Goal: Complete application form

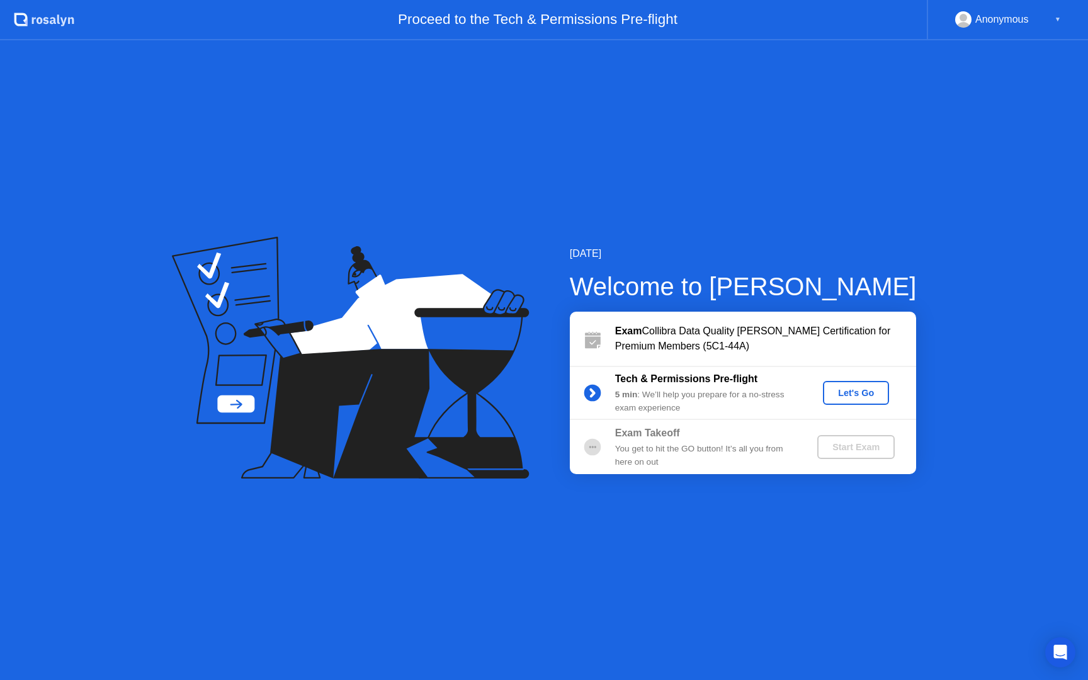
click at [846, 397] on div "Let's Go" at bounding box center [856, 393] width 56 height 10
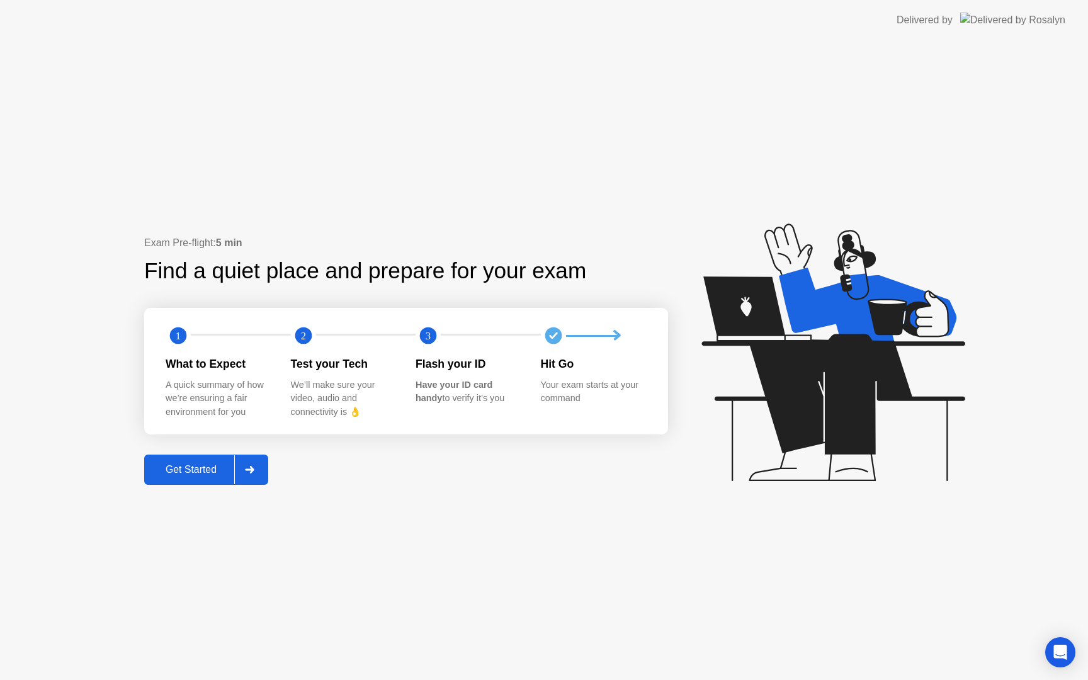
click at [217, 464] on div "Get Started" at bounding box center [191, 469] width 86 height 11
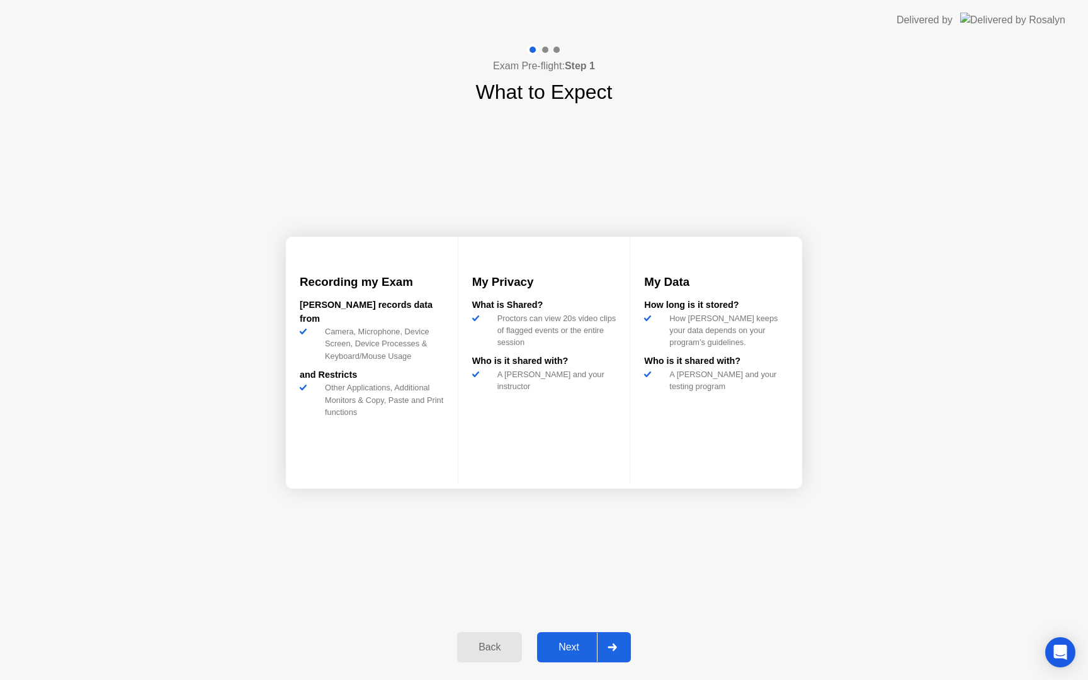
click at [565, 644] on div "Next" at bounding box center [569, 647] width 56 height 11
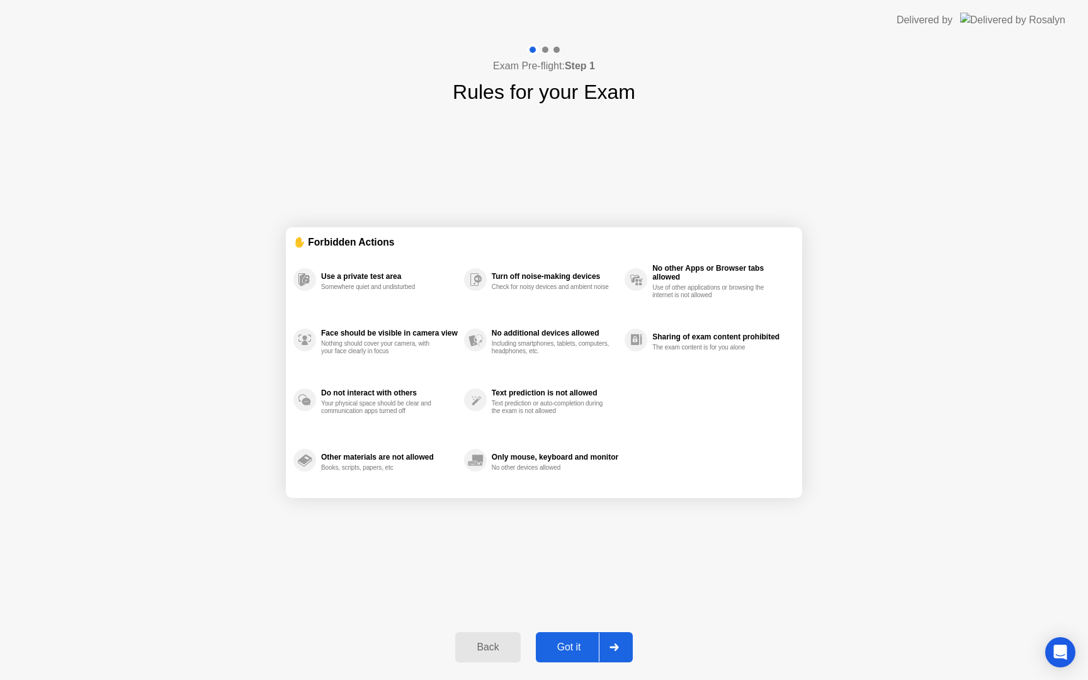
click at [579, 655] on button "Got it" at bounding box center [584, 647] width 97 height 30
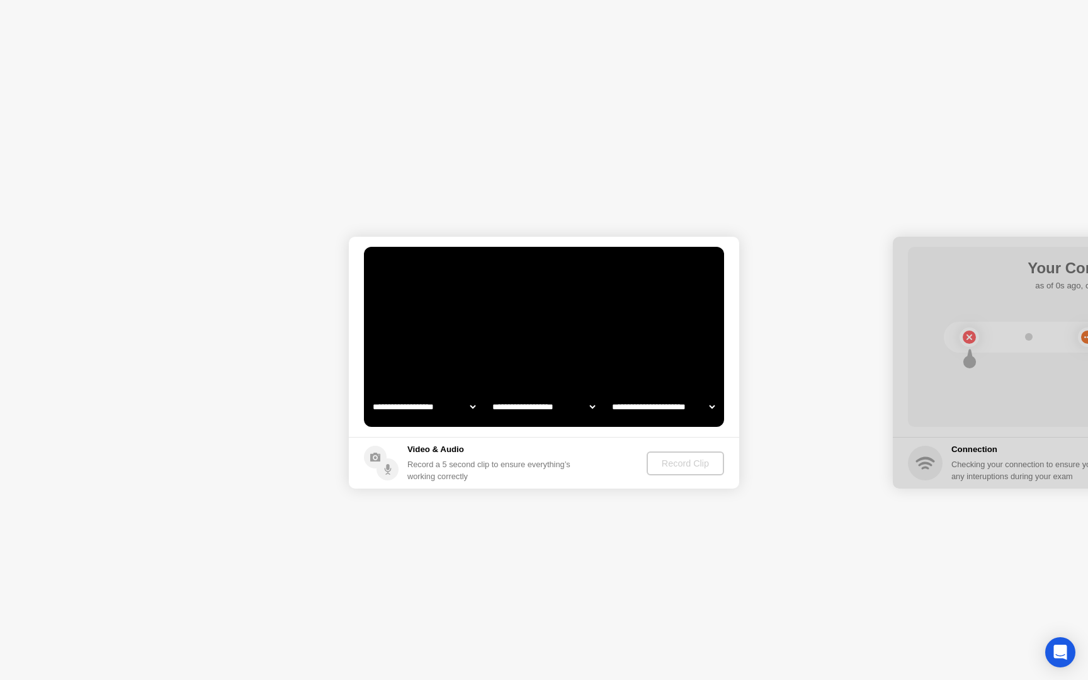
select select "**********"
select select "*******"
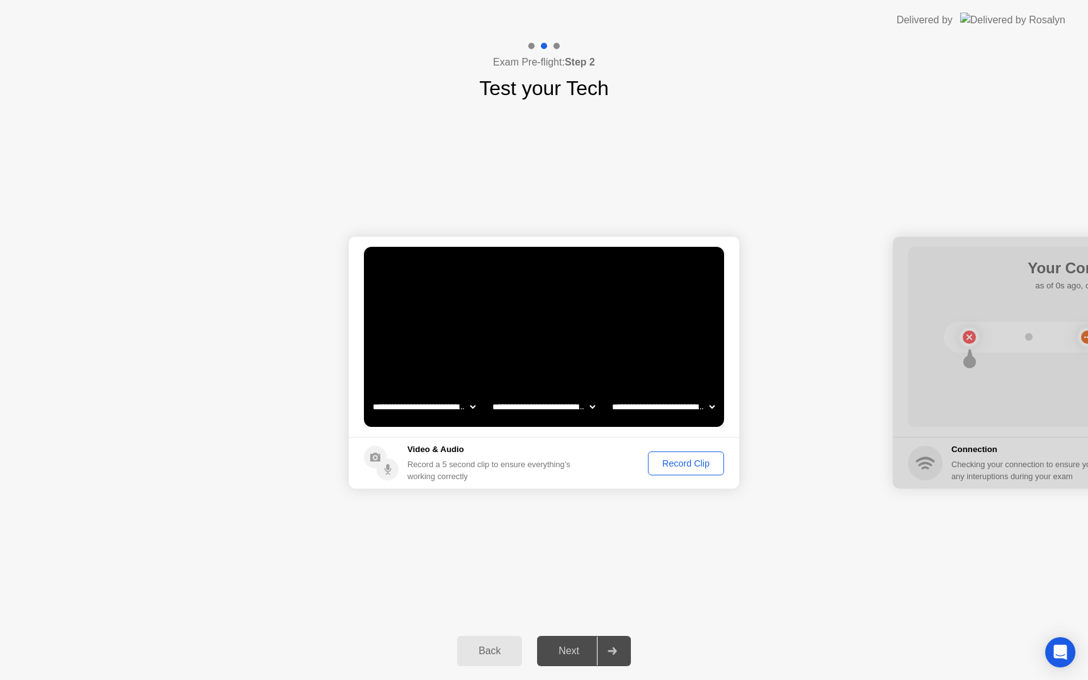
click at [458, 407] on select "**********" at bounding box center [424, 406] width 108 height 25
click at [669, 459] on div "Record Clip" at bounding box center [685, 463] width 67 height 10
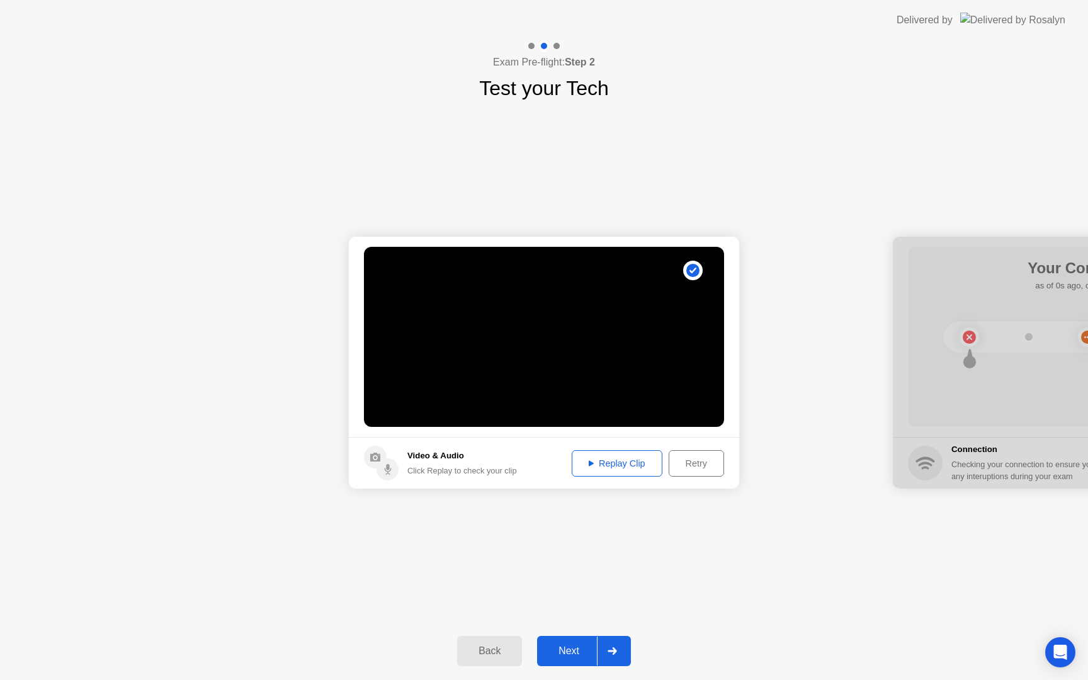
click at [679, 467] on div "Retry" at bounding box center [696, 463] width 47 height 10
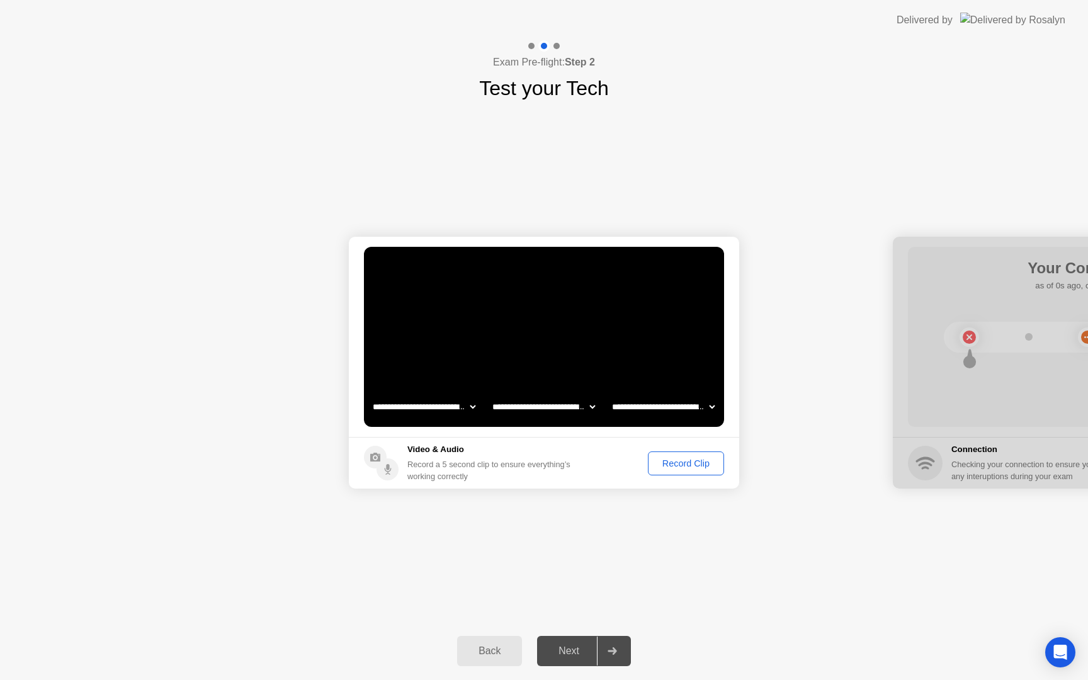
click at [679, 467] on div "Record Clip" at bounding box center [685, 463] width 67 height 10
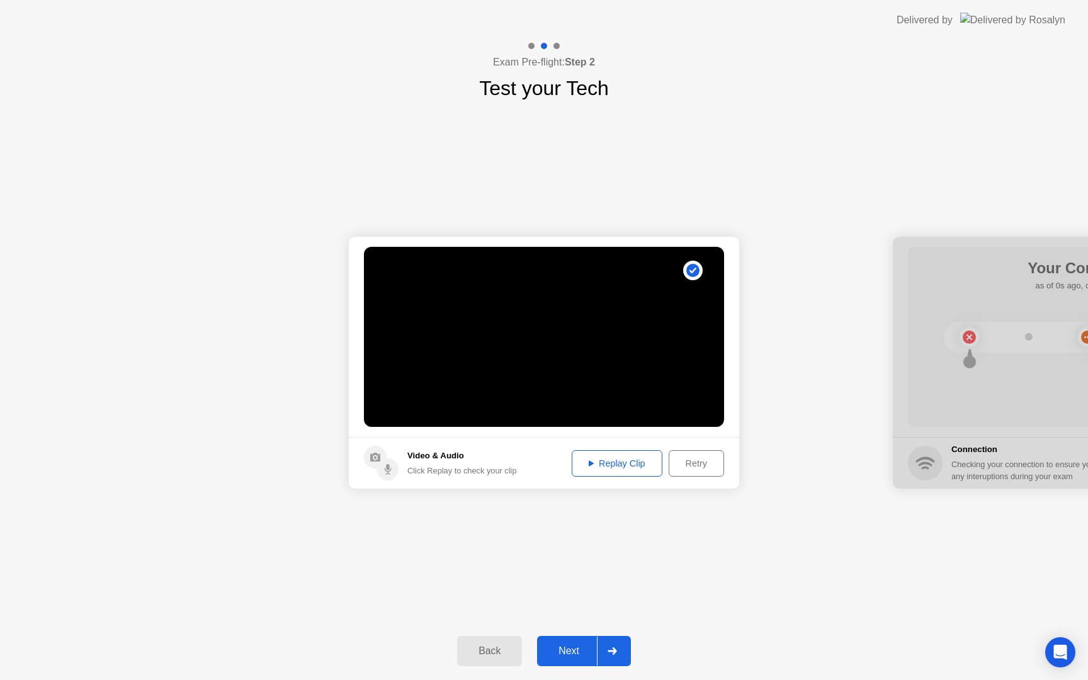
click at [572, 653] on div "Next" at bounding box center [569, 650] width 56 height 11
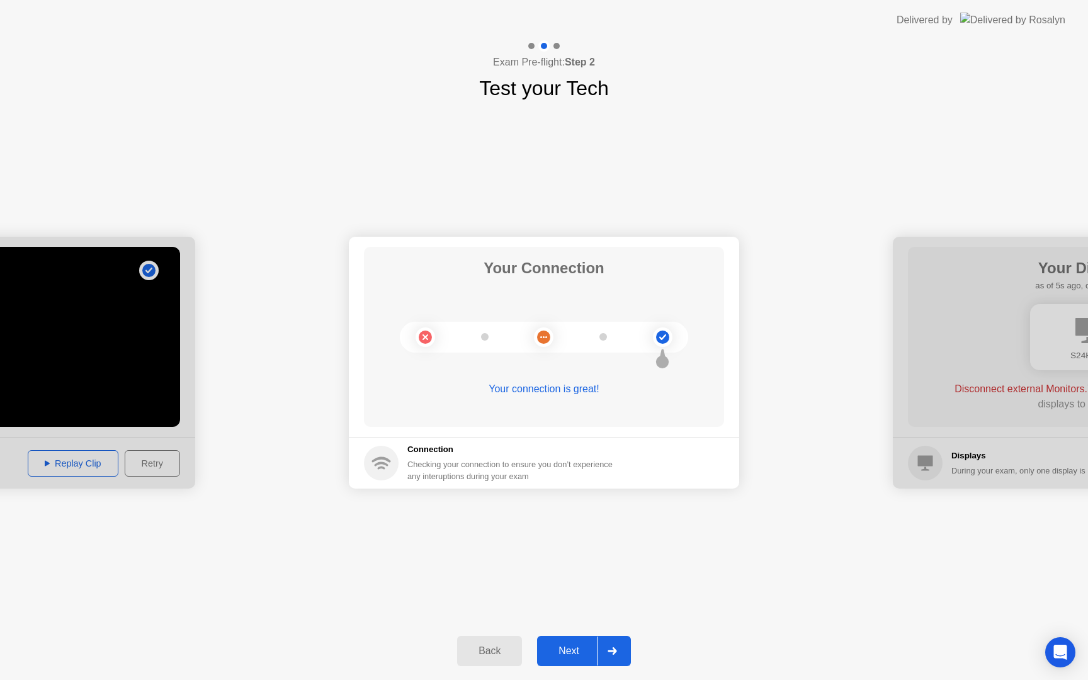
click at [571, 642] on button "Next" at bounding box center [584, 651] width 94 height 30
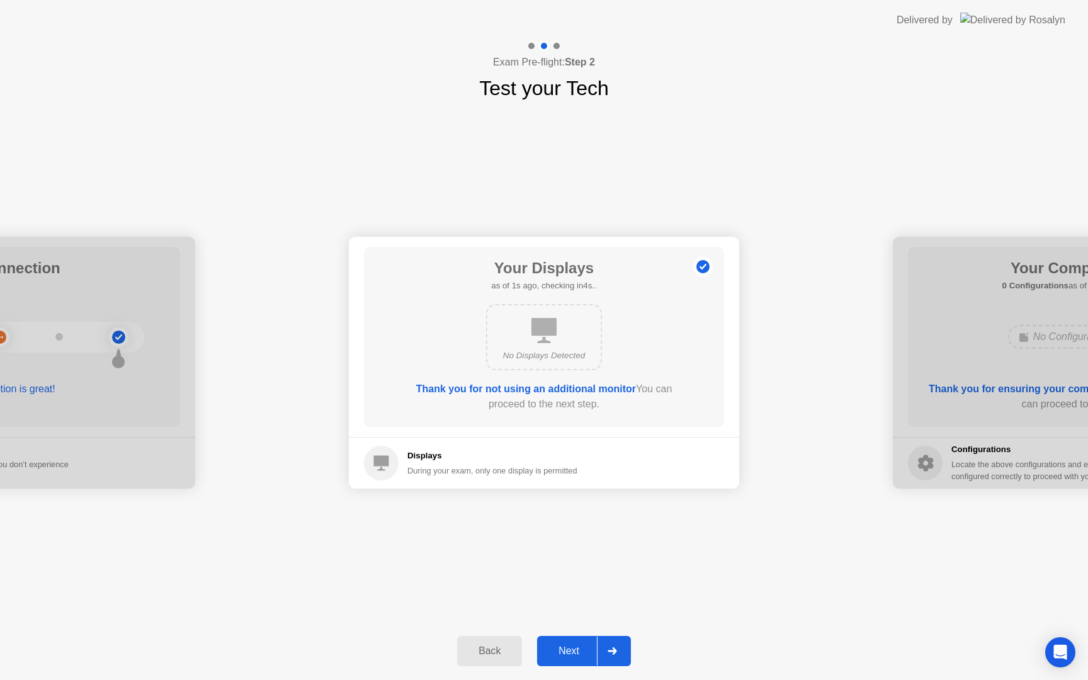
click at [571, 642] on button "Next" at bounding box center [584, 651] width 94 height 30
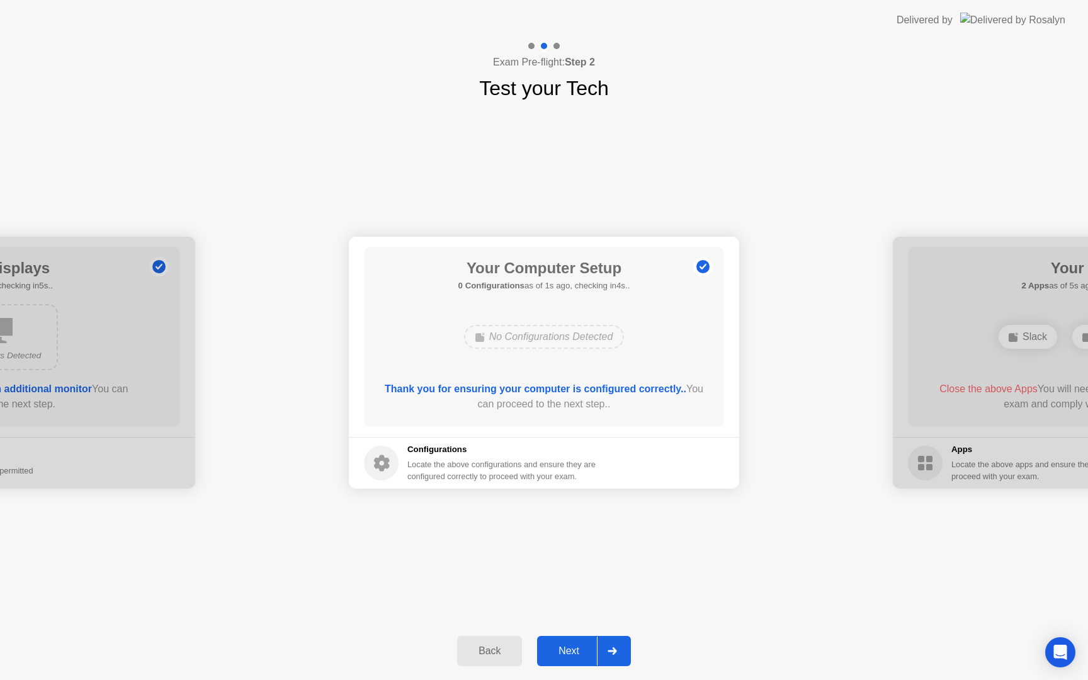
click at [572, 646] on div "Next" at bounding box center [569, 650] width 56 height 11
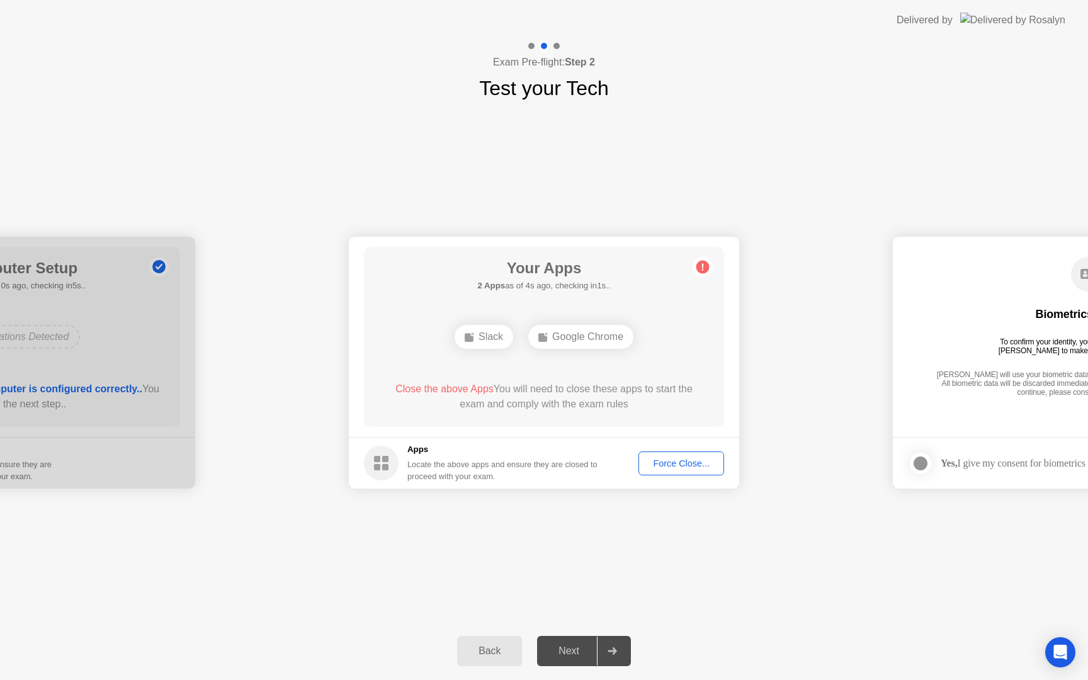
click at [667, 465] on div "Force Close..." at bounding box center [681, 463] width 77 height 10
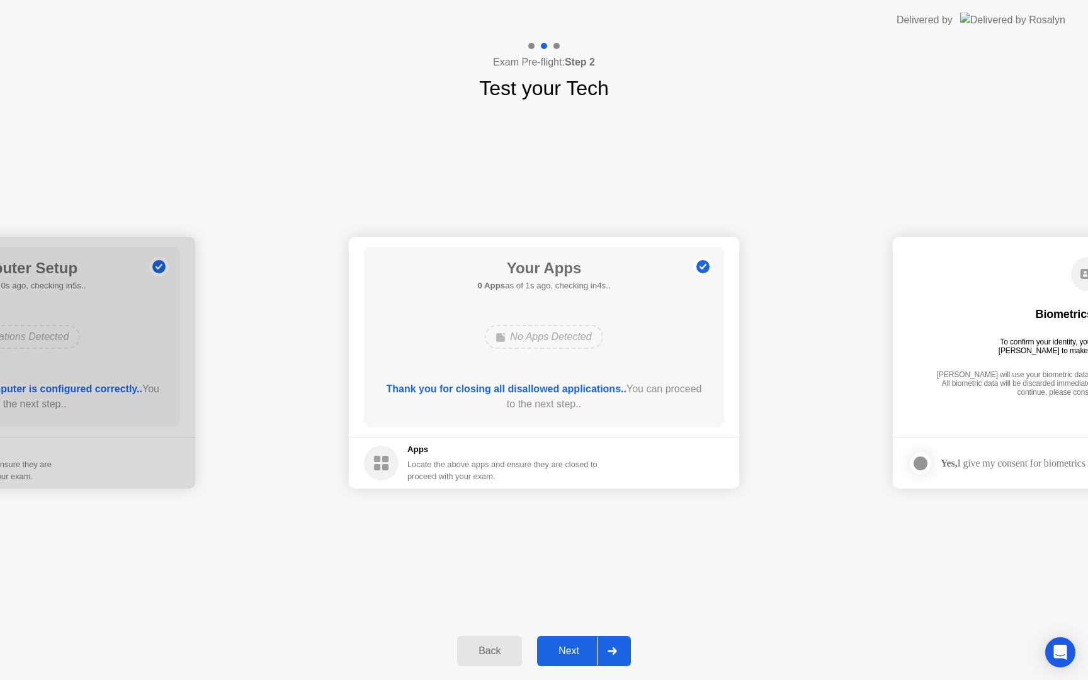
click at [581, 647] on div "Next" at bounding box center [569, 650] width 56 height 11
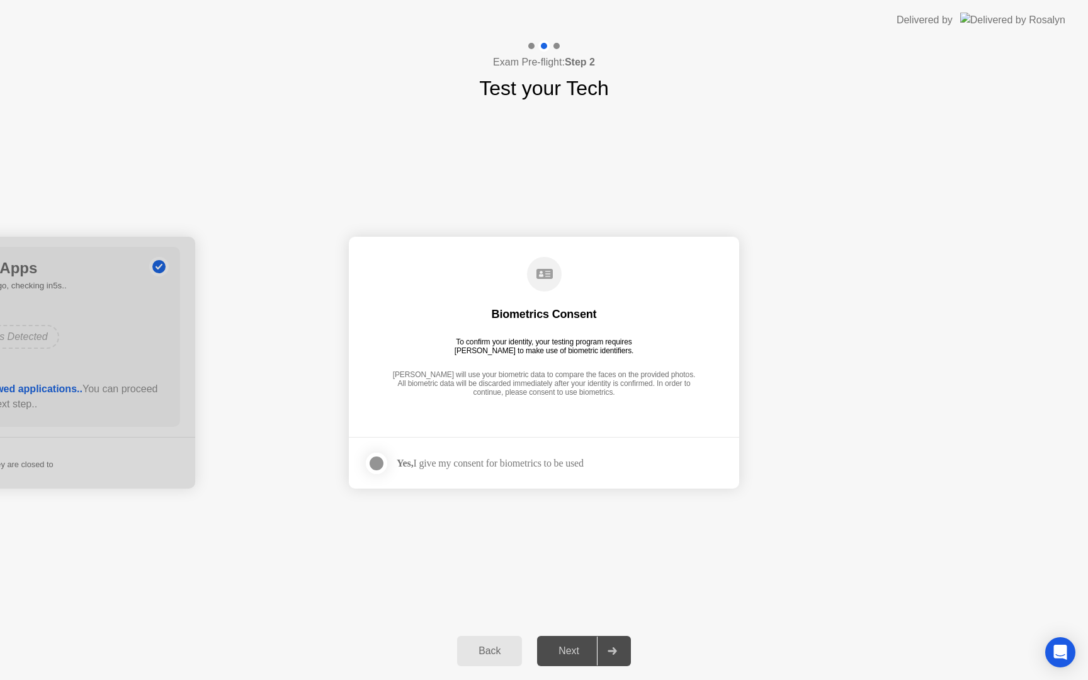
click at [580, 653] on div "Next" at bounding box center [569, 650] width 56 height 11
click at [525, 463] on div "Yes, I give my consent for biometrics to be used" at bounding box center [490, 463] width 187 height 12
click at [377, 458] on div at bounding box center [376, 463] width 15 height 15
click at [572, 661] on button "Next" at bounding box center [584, 651] width 94 height 30
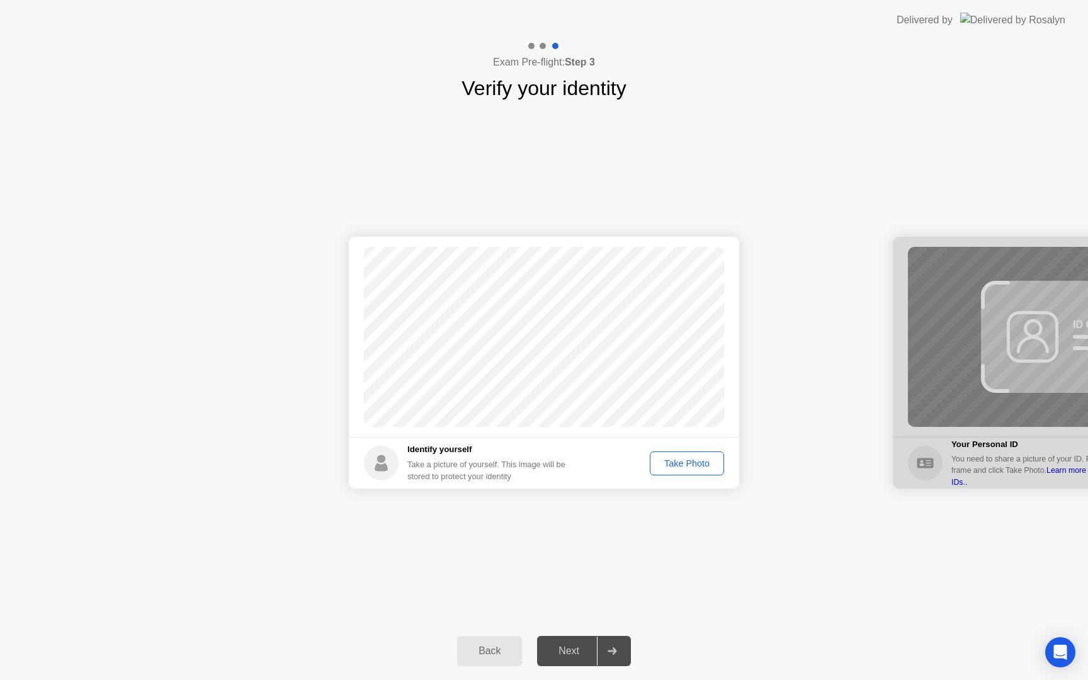
click at [680, 463] on div "Take Photo" at bounding box center [686, 463] width 65 height 10
click at [578, 645] on div "Next" at bounding box center [569, 650] width 56 height 11
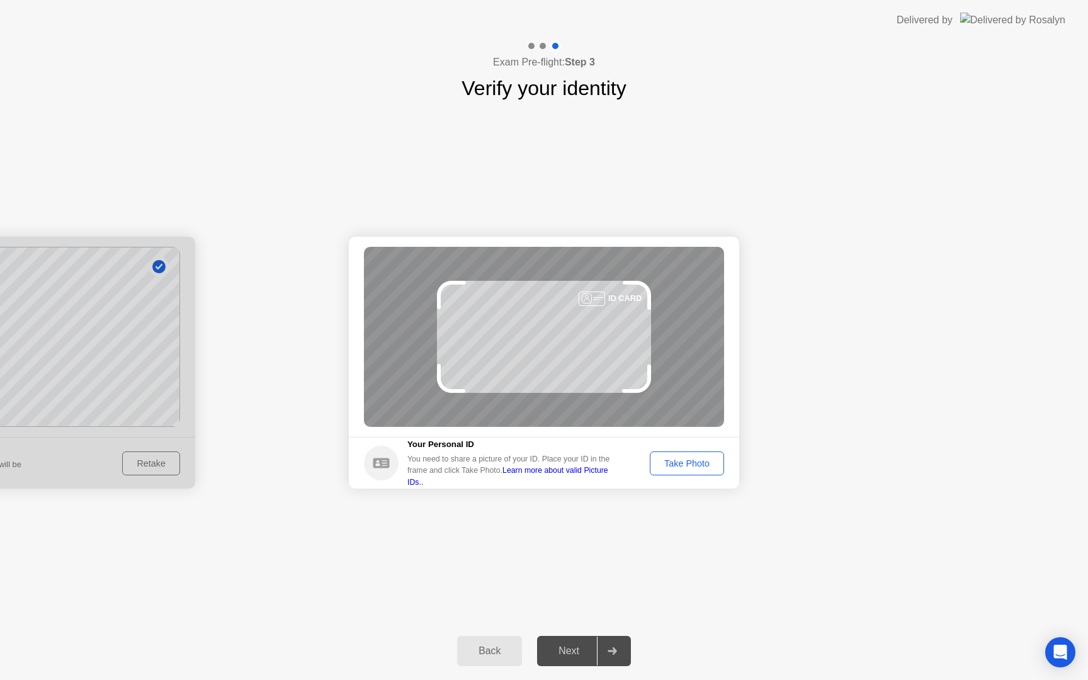
click at [670, 465] on div "Take Photo" at bounding box center [686, 463] width 65 height 10
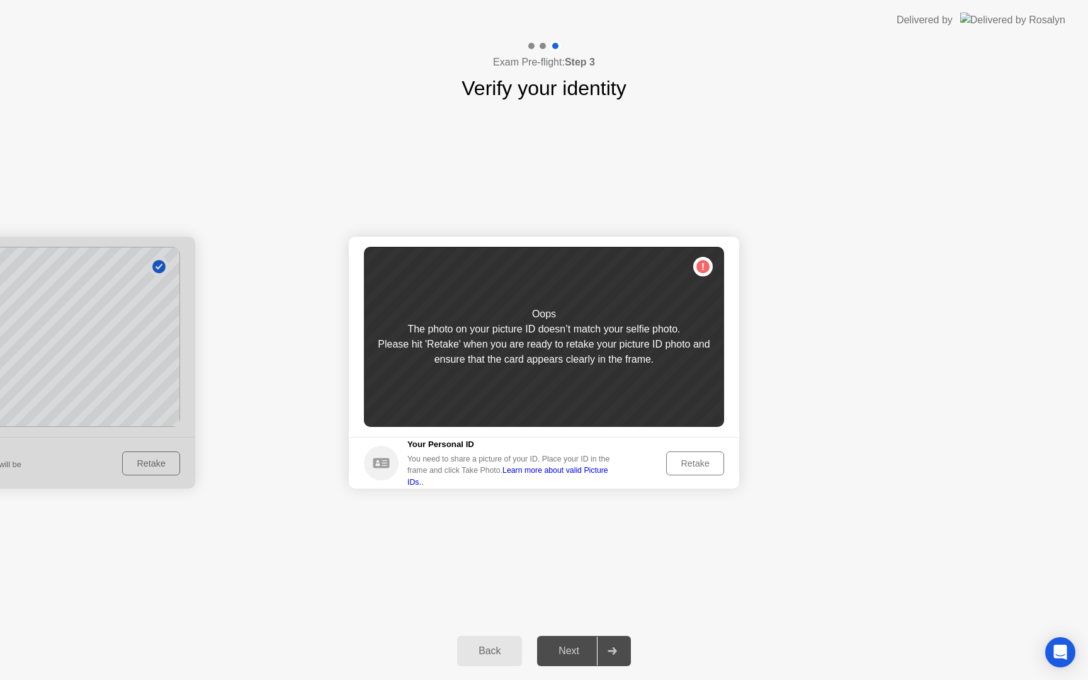
click at [682, 468] on div "Retake" at bounding box center [695, 463] width 49 height 10
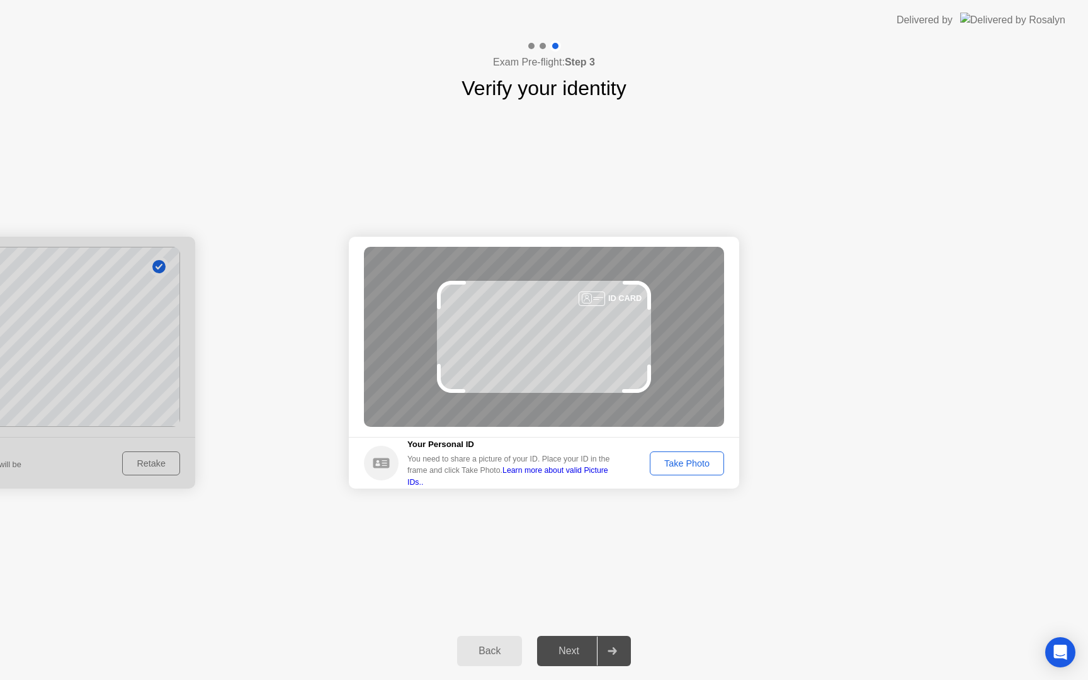
click at [682, 468] on div "Take Photo" at bounding box center [686, 463] width 65 height 10
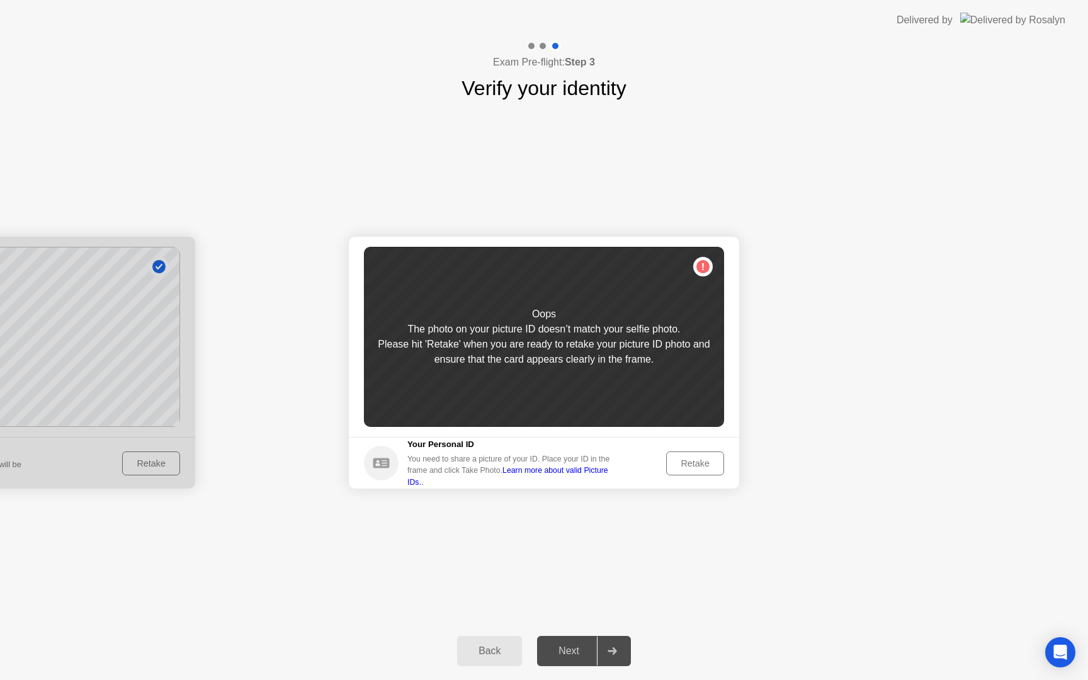
click at [682, 468] on div "Retake" at bounding box center [695, 463] width 49 height 10
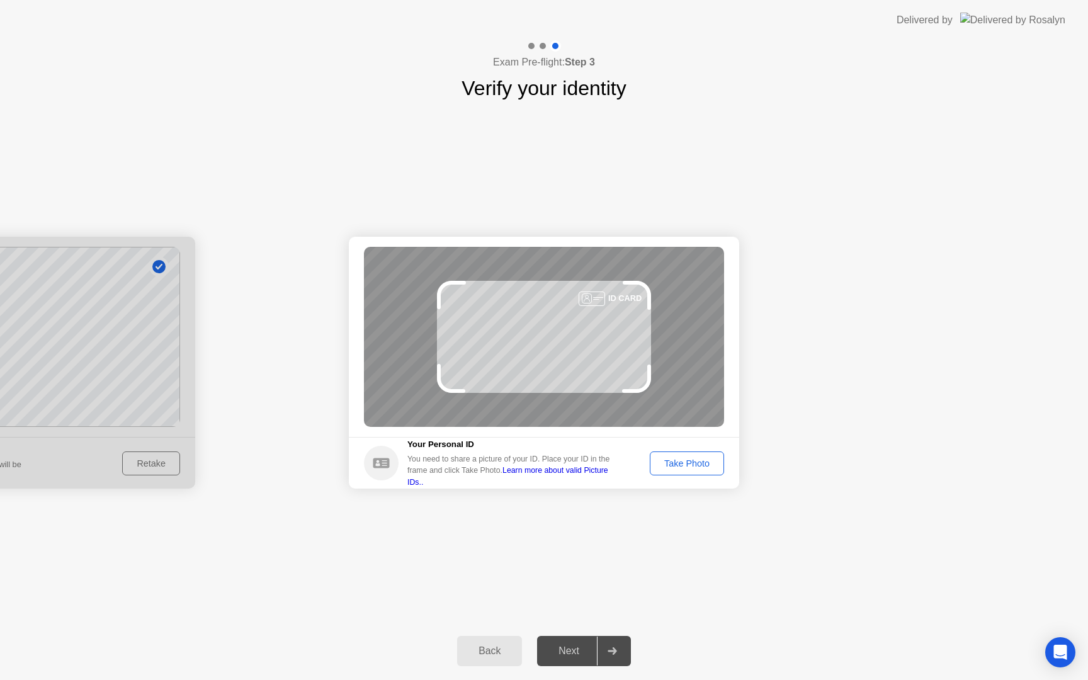
click at [684, 468] on div "Take Photo" at bounding box center [686, 463] width 65 height 10
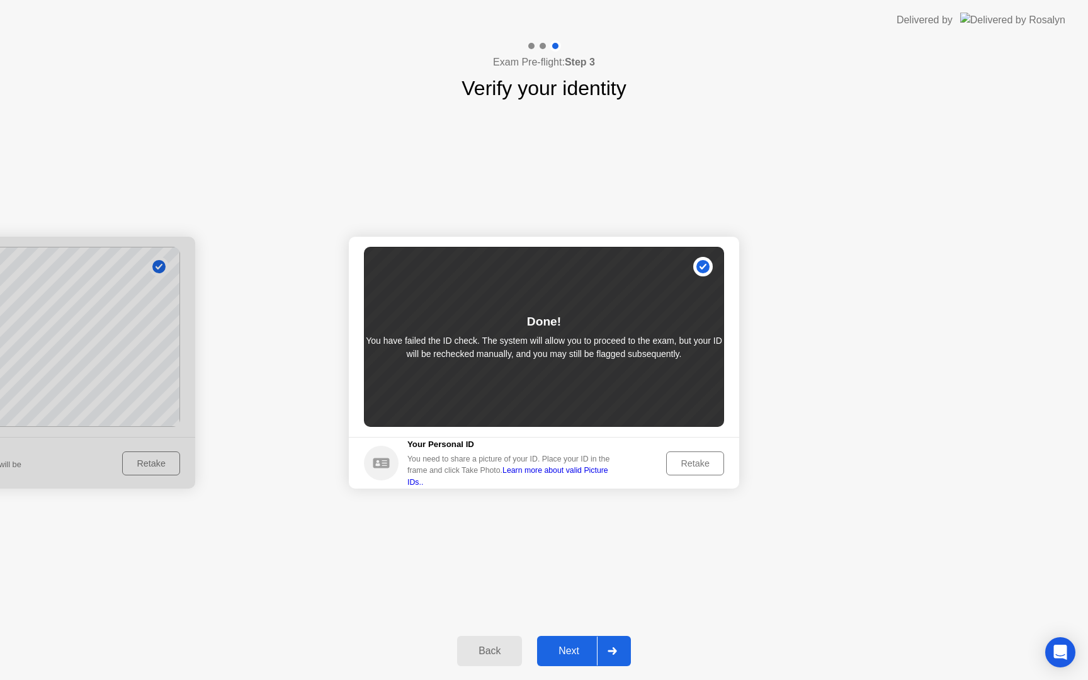
click at [686, 468] on div "Retake" at bounding box center [695, 463] width 49 height 10
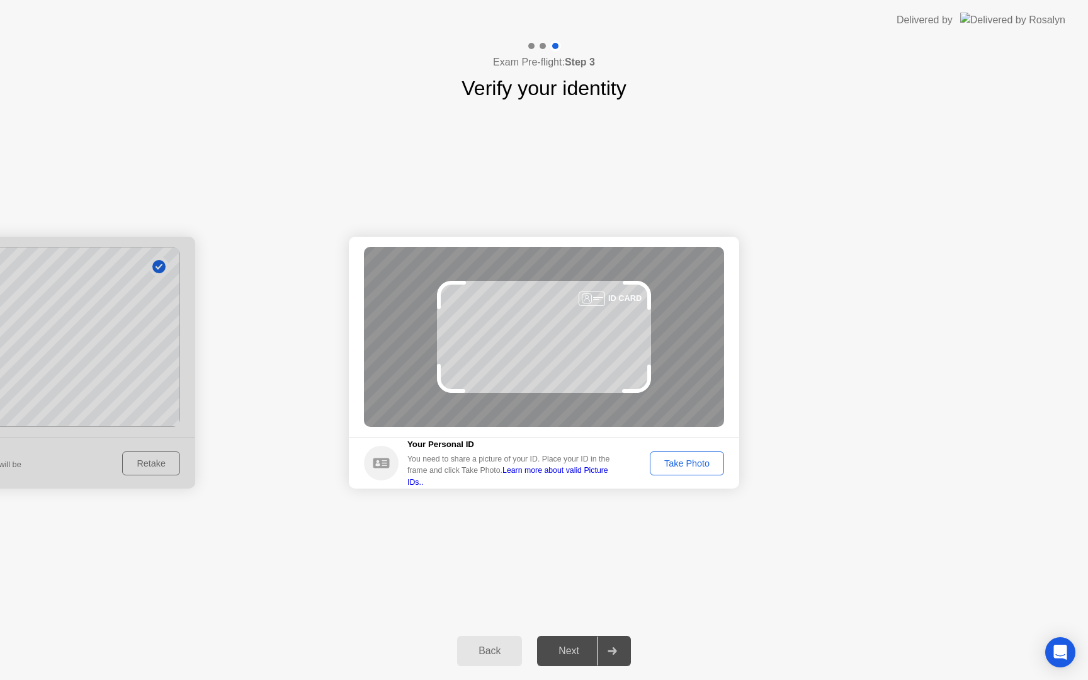
click at [686, 468] on div "Take Photo" at bounding box center [686, 463] width 65 height 10
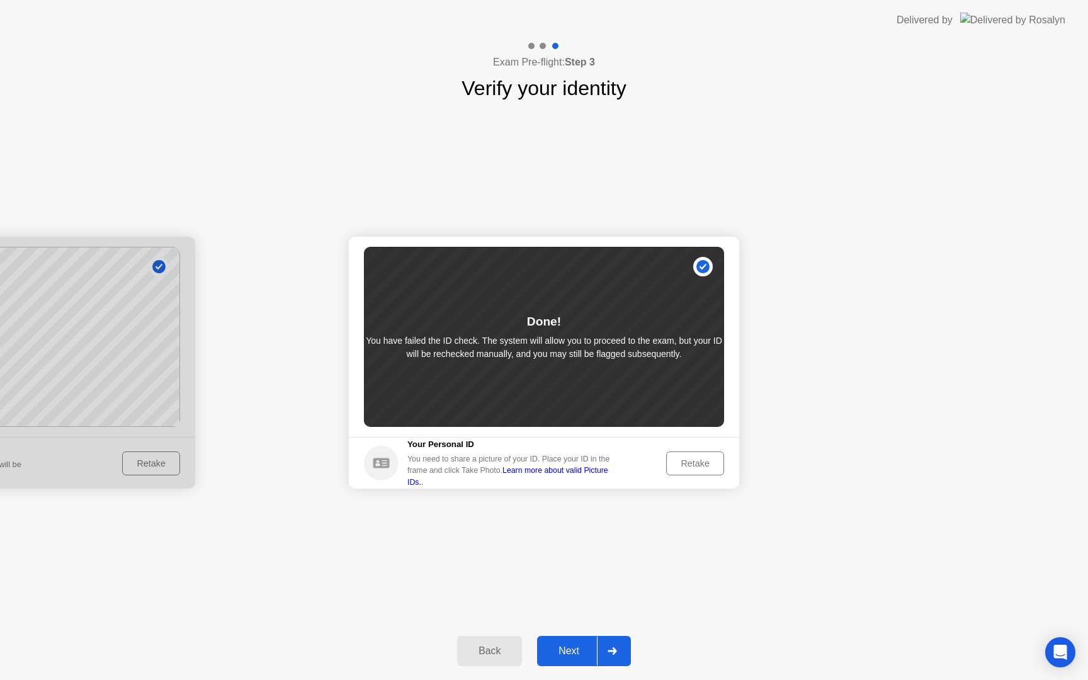
click at [571, 656] on div "Next" at bounding box center [569, 650] width 56 height 11
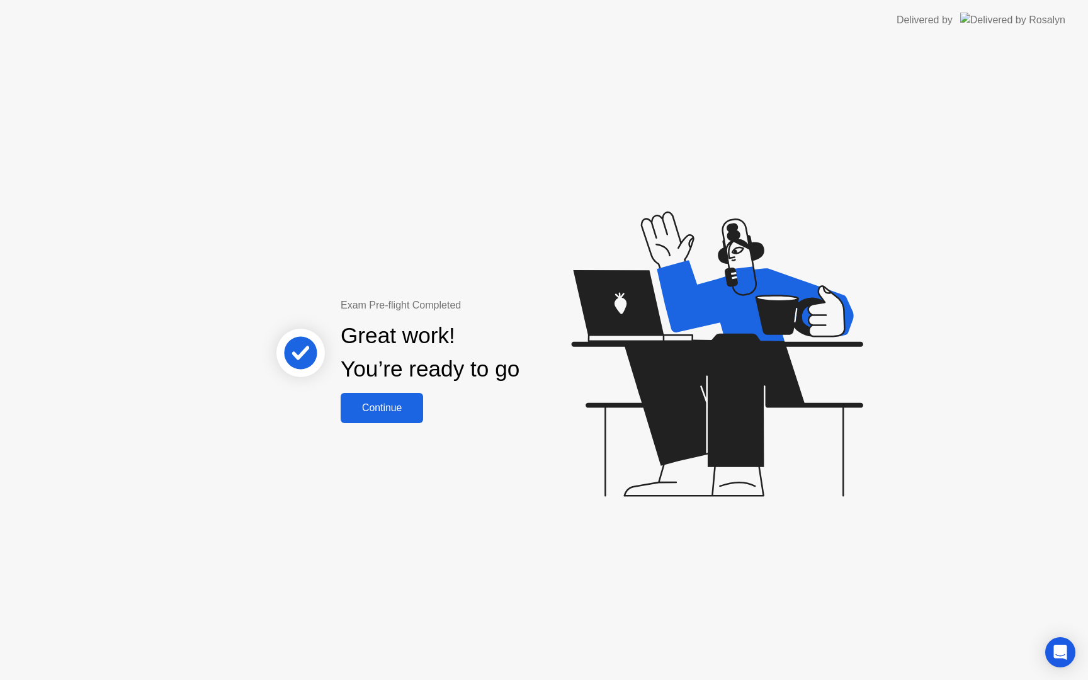
click at [368, 397] on button "Continue" at bounding box center [382, 408] width 82 height 30
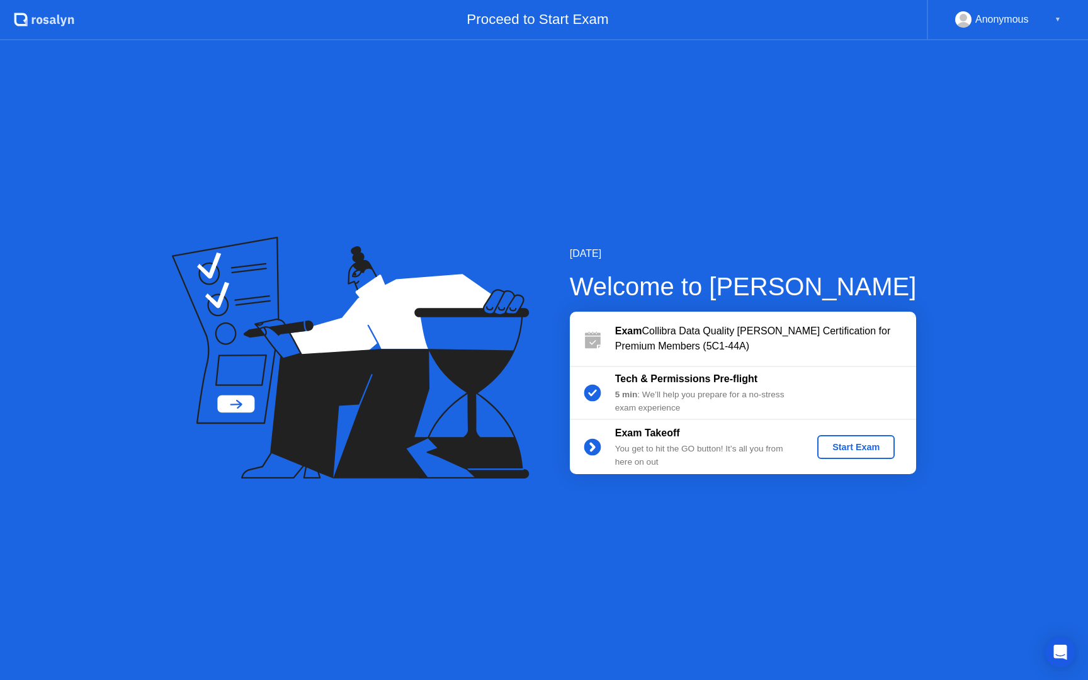
click at [703, 403] on div "5 min : We’ll help you prepare for a no-stress exam experience" at bounding box center [705, 402] width 181 height 26
click at [676, 345] on div "Exam Collibra Data Quality [PERSON_NAME] Certification for Premium Members (5C1…" at bounding box center [765, 339] width 301 height 30
click at [599, 387] on circle at bounding box center [592, 392] width 25 height 25
click at [831, 452] on div "Start Exam" at bounding box center [855, 447] width 67 height 10
